Goal: Task Accomplishment & Management: Use online tool/utility

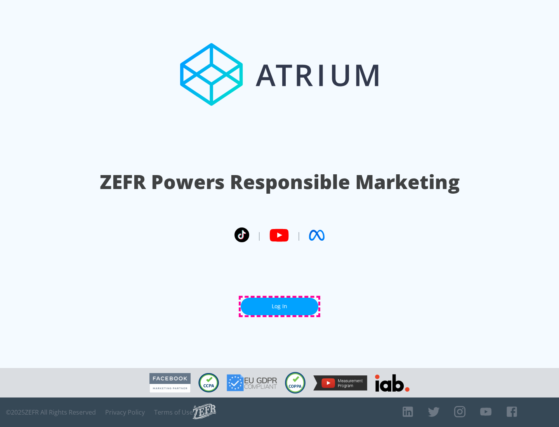
click at [279, 306] on link "Log In" at bounding box center [280, 306] width 78 height 17
